Goal: Transaction & Acquisition: Purchase product/service

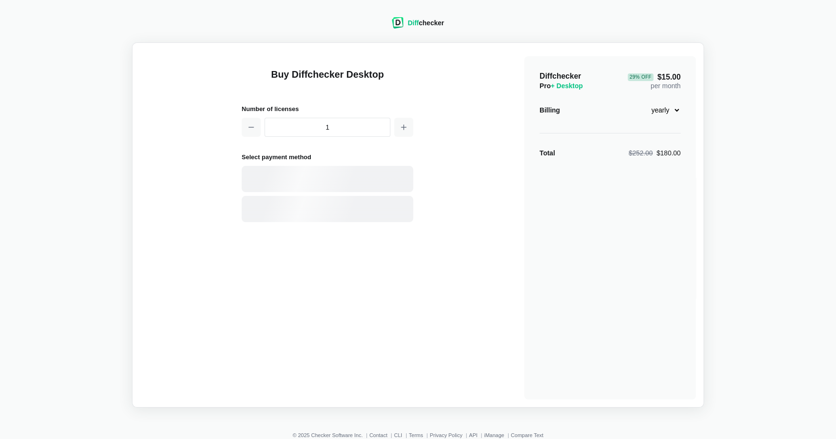
click at [675, 108] on select "monthly yearly" at bounding box center [660, 110] width 41 height 16
click at [640, 102] on select "monthly yearly" at bounding box center [660, 110] width 41 height 16
click at [672, 107] on select "monthly yearly" at bounding box center [660, 110] width 41 height 16
select select "desktop-yearly-180"
click at [640, 102] on select "monthly yearly" at bounding box center [660, 110] width 41 height 16
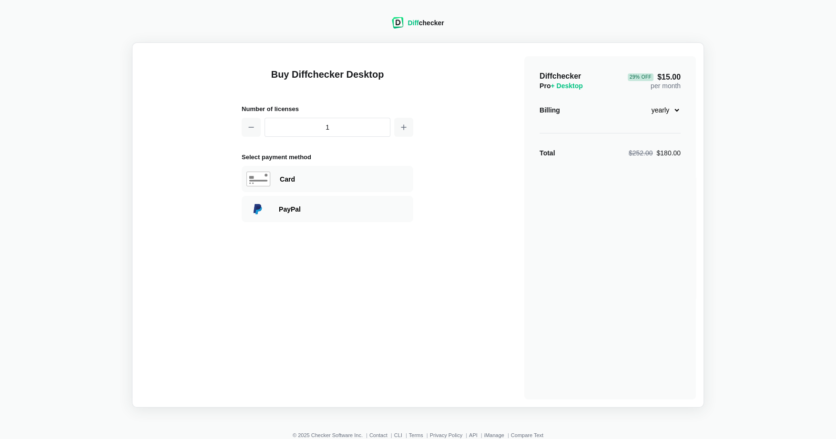
click at [420, 23] on div "Diff checker" at bounding box center [426, 23] width 36 height 10
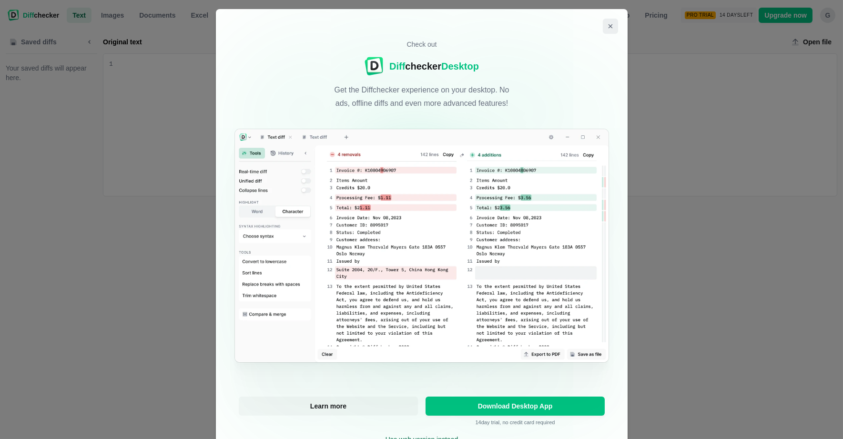
click at [607, 24] on icon "Close modal" at bounding box center [611, 26] width 8 height 8
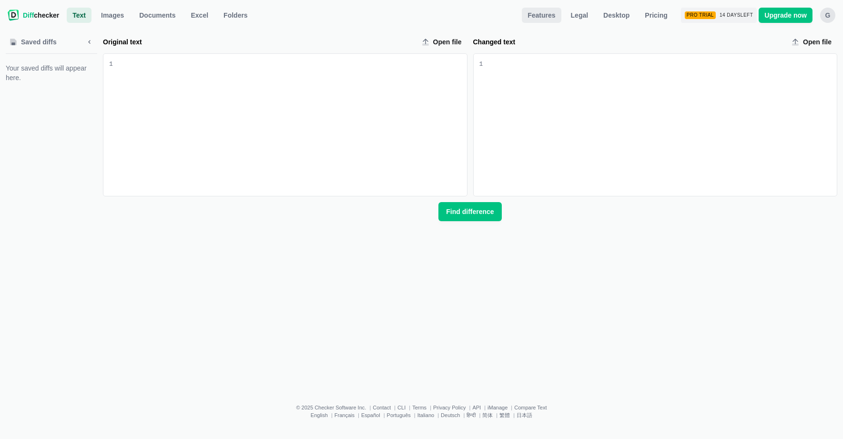
click at [553, 19] on span "Features" at bounding box center [541, 15] width 31 height 10
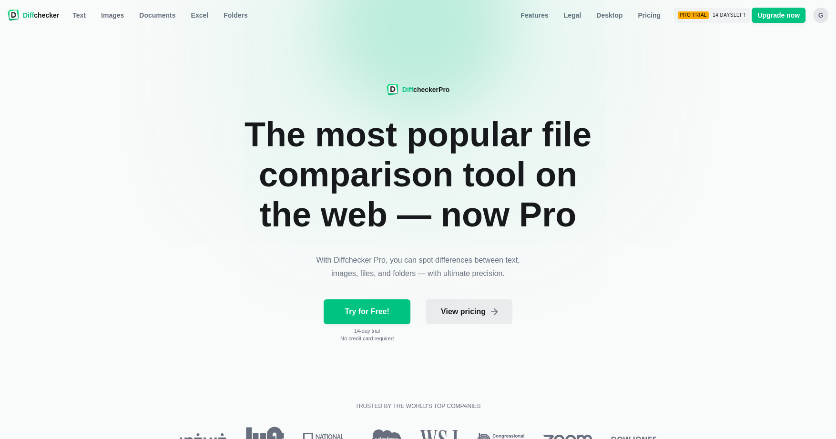
click at [472, 316] on link "View pricing" at bounding box center [469, 311] width 87 height 25
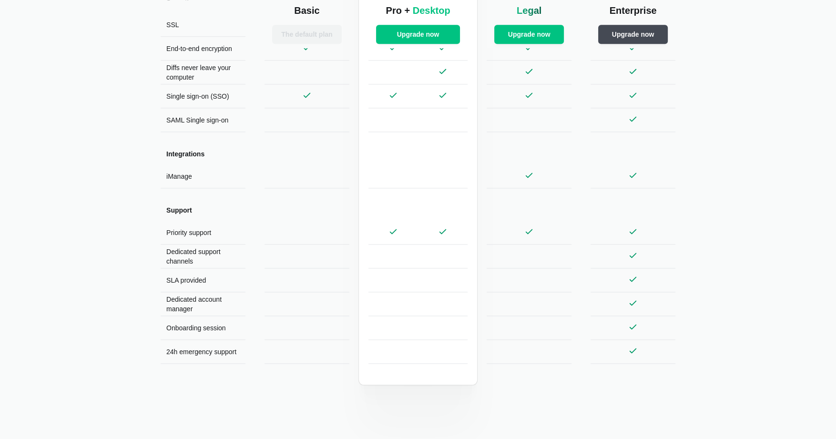
scroll to position [1704, 0]
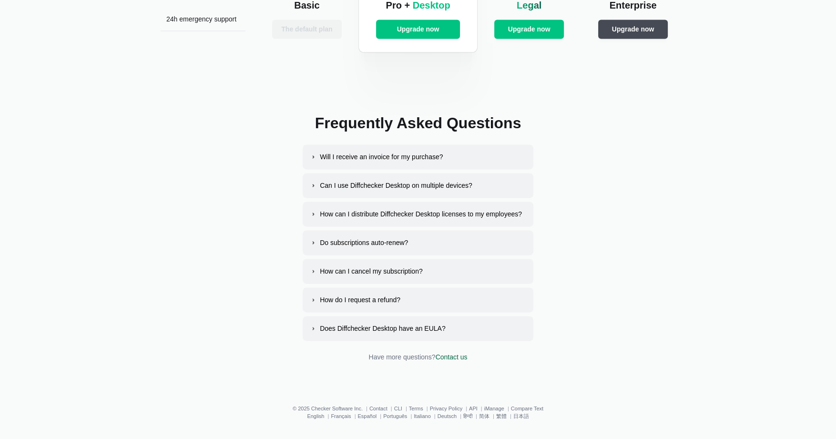
click at [357, 271] on div "How can I cancel my subscription?" at bounding box center [371, 271] width 103 height 10
